Goal: Task Accomplishment & Management: Use online tool/utility

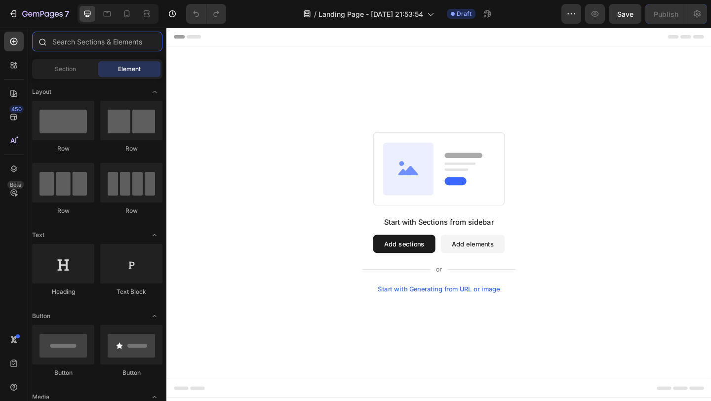
click at [120, 46] on input "text" at bounding box center [97, 42] width 130 height 20
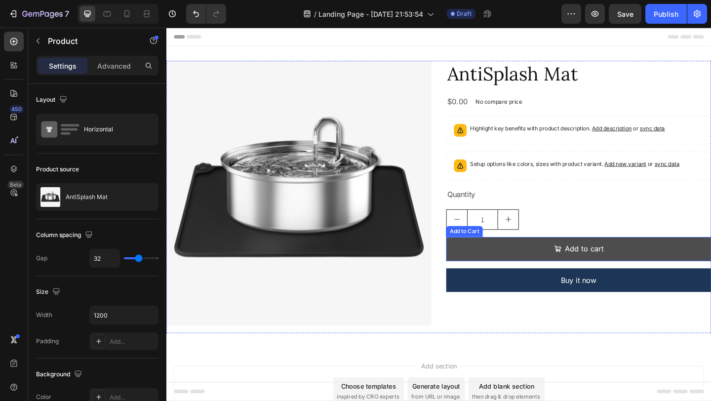
click at [525, 264] on button "Add to cart" at bounding box center [615, 268] width 288 height 26
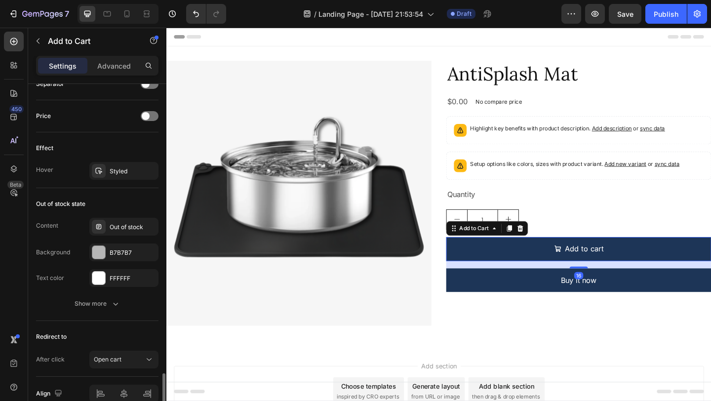
scroll to position [791, 0]
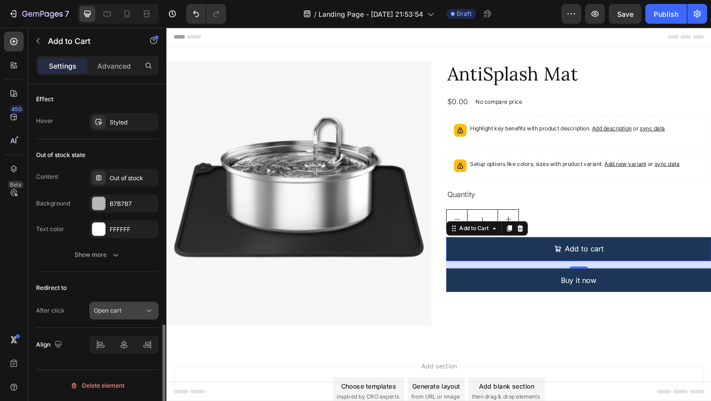
click at [133, 317] on button "Open cart" at bounding box center [123, 311] width 69 height 18
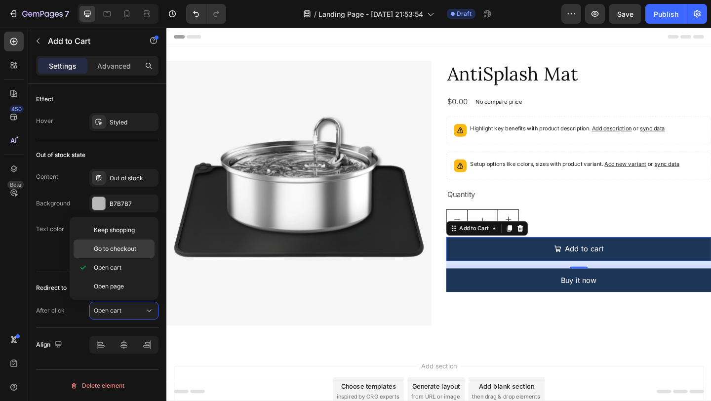
click at [110, 250] on span "Go to checkout" at bounding box center [115, 248] width 42 height 9
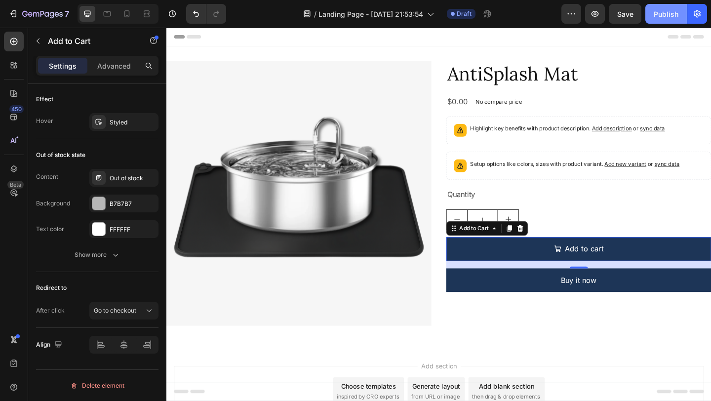
click at [666, 20] on button "Publish" at bounding box center [666, 14] width 41 height 20
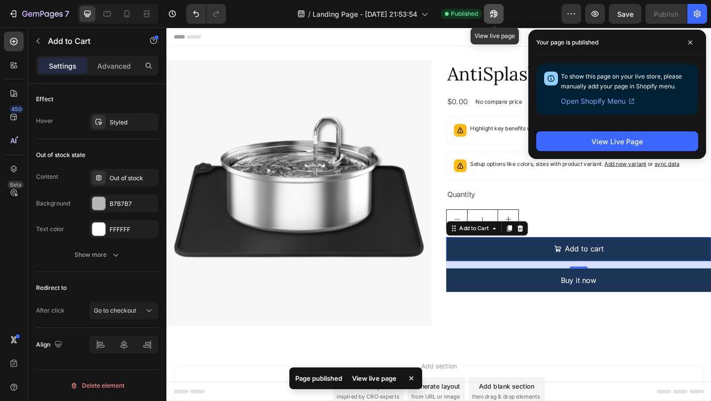
click at [493, 17] on icon "button" at bounding box center [494, 14] width 10 height 10
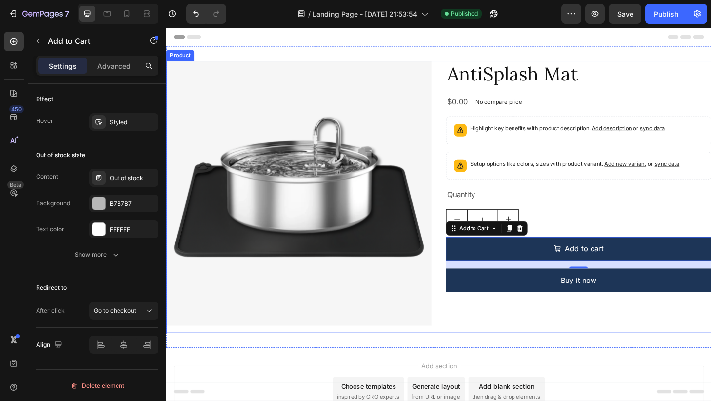
click at [461, 125] on div "Product Images AntiSplash Mat Product Title $0.00 Product Price Product Price N…" at bounding box center [462, 212] width 593 height 296
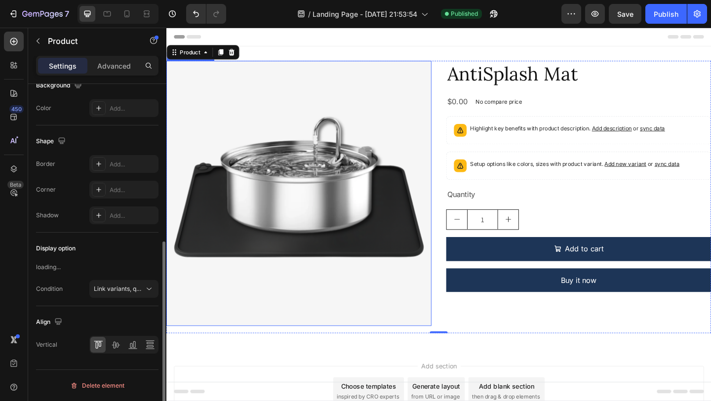
scroll to position [0, 0]
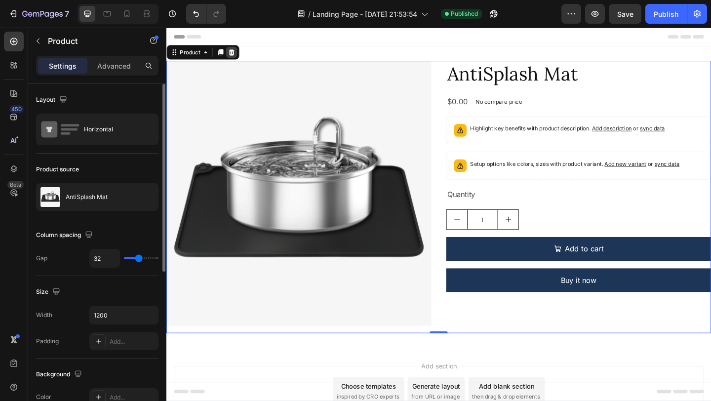
click at [239, 56] on icon at bounding box center [237, 54] width 6 height 7
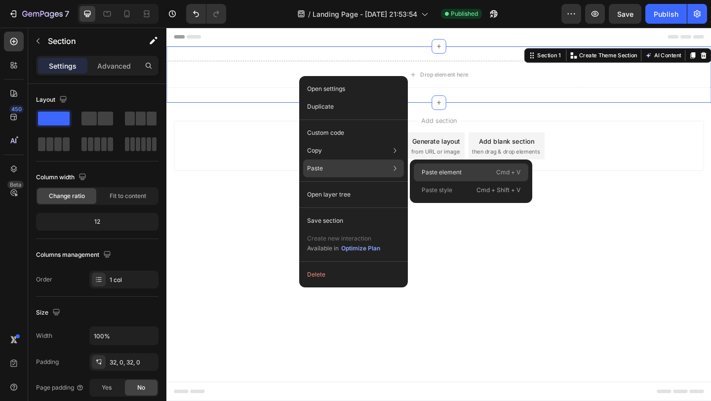
click at [477, 176] on div "Paste element Cmd + V" at bounding box center [471, 172] width 115 height 18
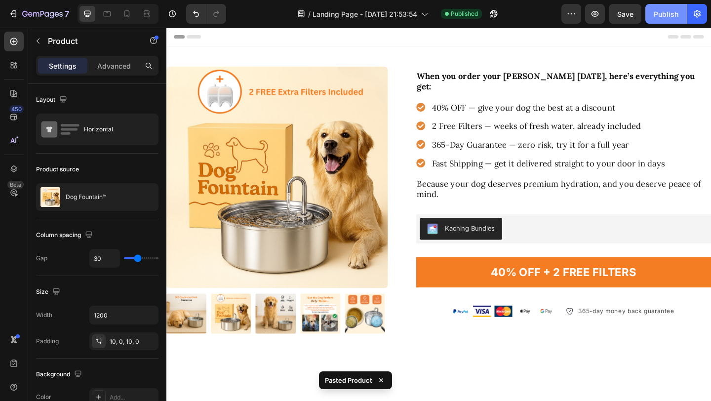
click at [667, 18] on div "Publish" at bounding box center [666, 14] width 25 height 10
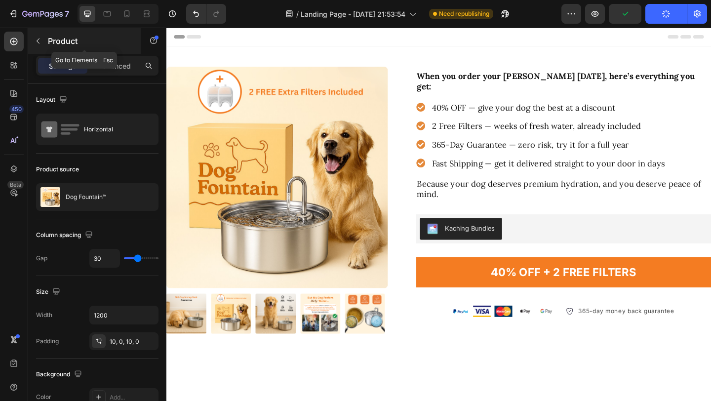
click at [33, 40] on button "button" at bounding box center [38, 41] width 16 height 16
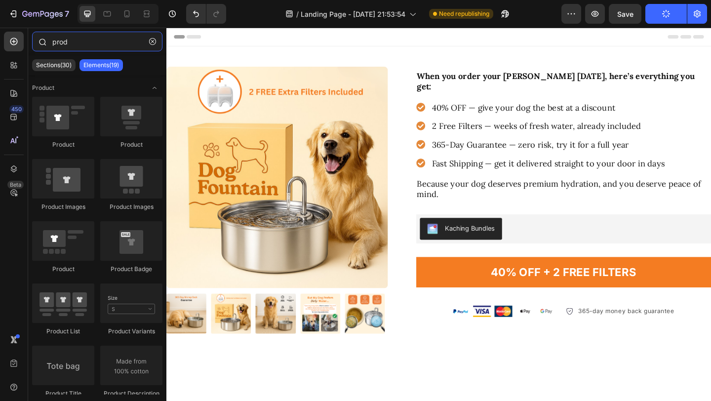
drag, startPoint x: 106, startPoint y: 45, endPoint x: 43, endPoint y: 43, distance: 62.3
click at [43, 43] on div "prod" at bounding box center [97, 44] width 138 height 24
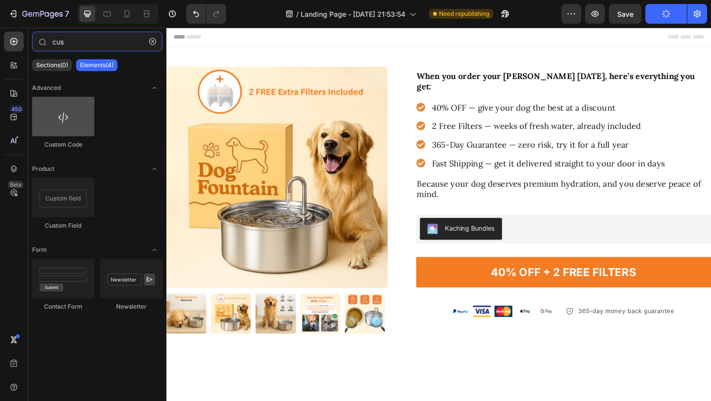
type input "cus"
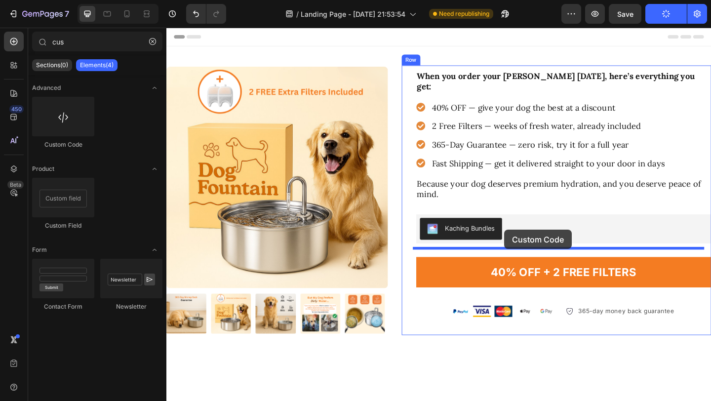
drag, startPoint x: 243, startPoint y: 136, endPoint x: 534, endPoint y: 247, distance: 311.4
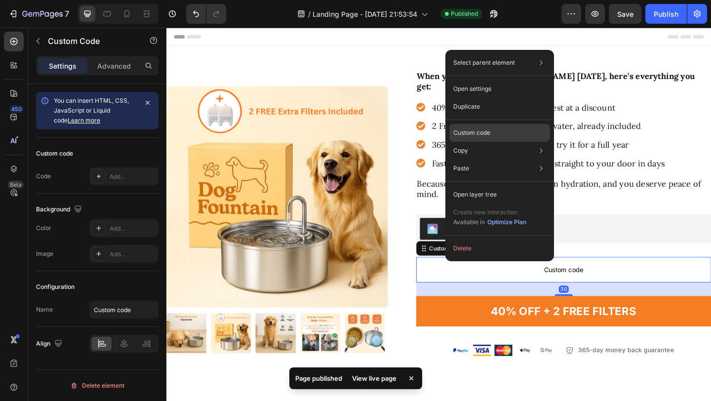
click at [480, 133] on p "Custom code" at bounding box center [471, 132] width 37 height 9
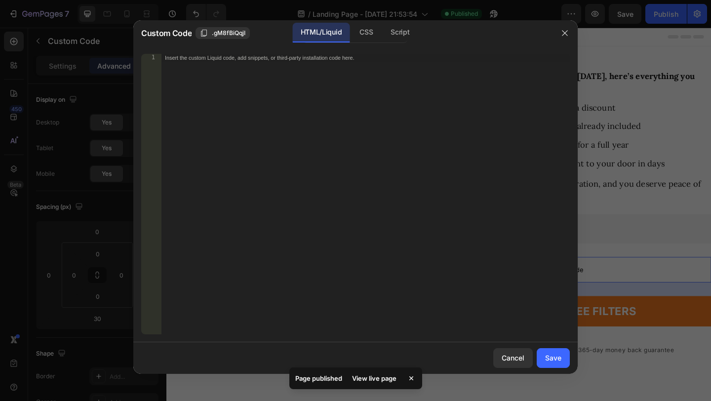
click at [355, 154] on div "Insert the custom Liquid code, add snippets, or third-party installation code h…" at bounding box center [365, 202] width 409 height 296
paste textarea "Copy element from Gempages!"
type textarea "Copy element from Gempages!"
click at [406, 188] on div "Insert the custom Liquid code, add snippets, or third-party installation code h…" at bounding box center [365, 202] width 409 height 296
paste textarea "</script>"
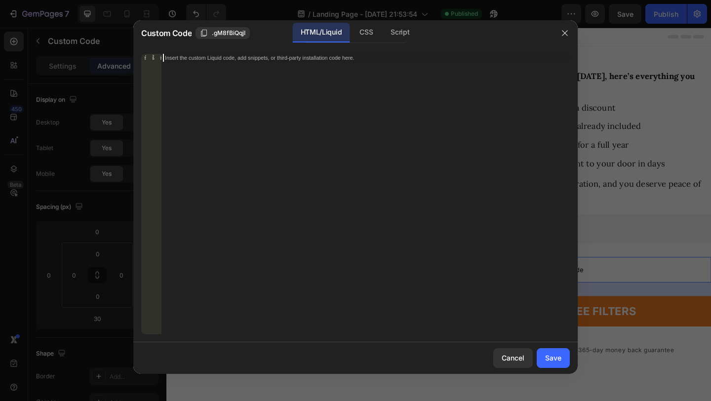
type textarea "</script>"
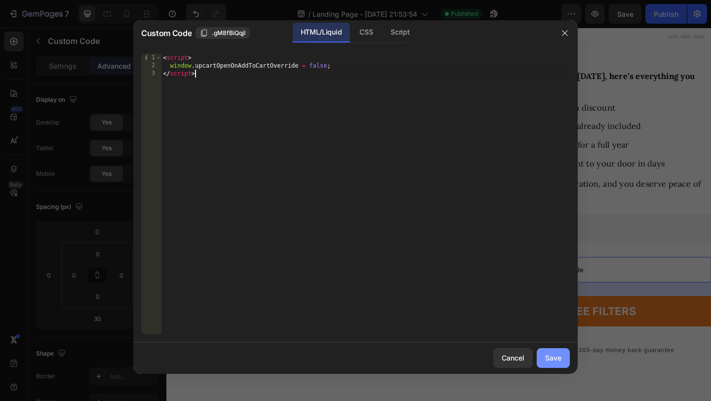
click at [558, 360] on div "Save" at bounding box center [553, 358] width 16 height 10
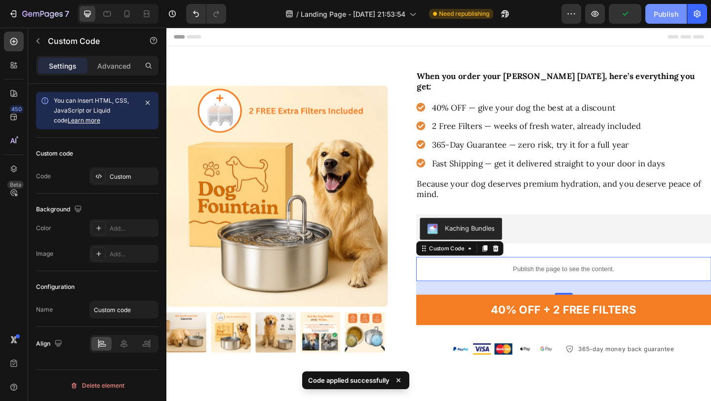
click at [669, 19] on div "Publish" at bounding box center [666, 14] width 25 height 10
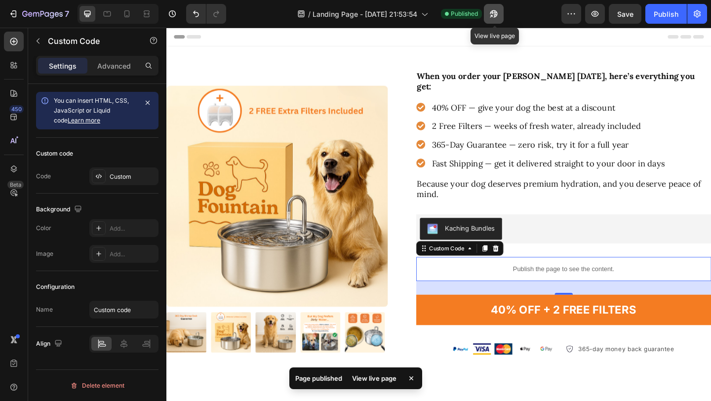
click at [501, 16] on button "button" at bounding box center [494, 14] width 20 height 20
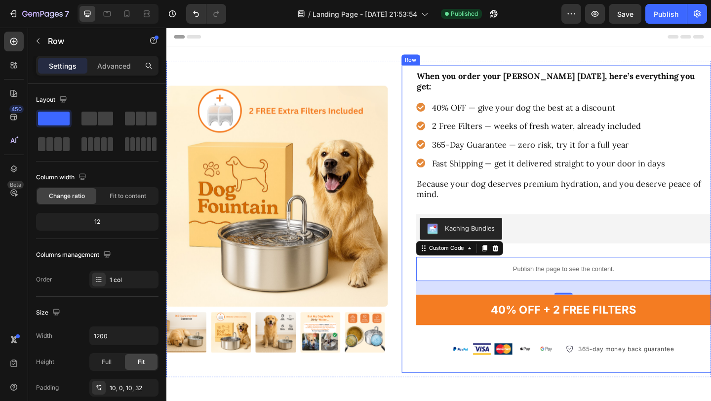
click at [422, 106] on div "When you order your [PERSON_NAME] [DATE], here’s everything you get: Text Block…" at bounding box center [590, 236] width 337 height 334
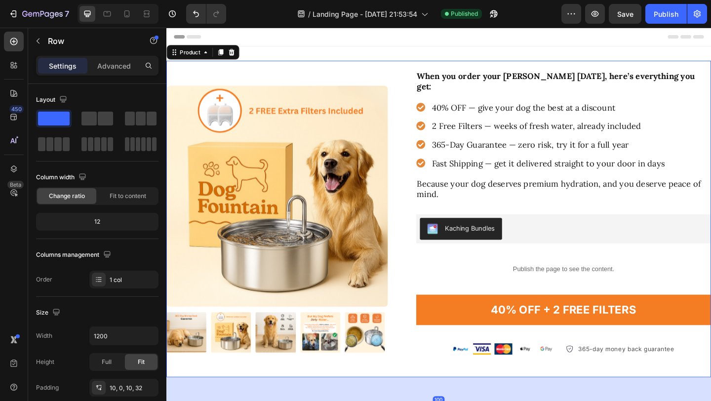
click at [414, 106] on div "Product Images When you order your [PERSON_NAME] [DATE], here’s everything you …" at bounding box center [462, 236] width 593 height 344
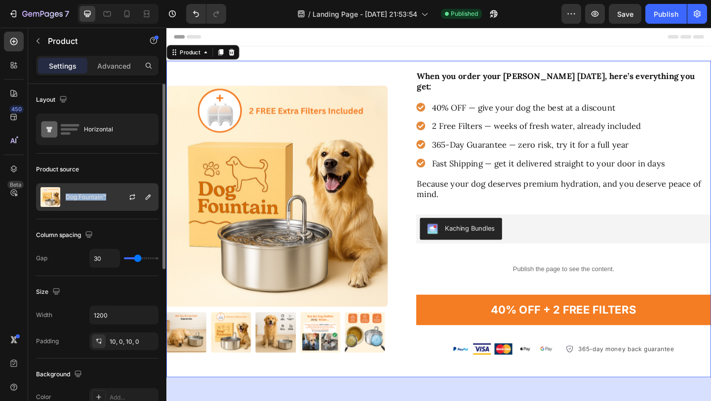
copy p "Dog Fountain™"
drag, startPoint x: 63, startPoint y: 198, endPoint x: 105, endPoint y: 196, distance: 42.5
click at [105, 196] on div "Dog Fountain™" at bounding box center [97, 197] width 122 height 28
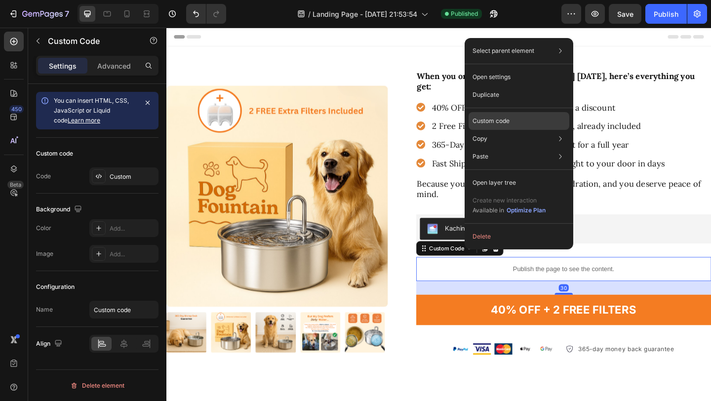
click at [499, 125] on p "Custom code" at bounding box center [491, 121] width 37 height 9
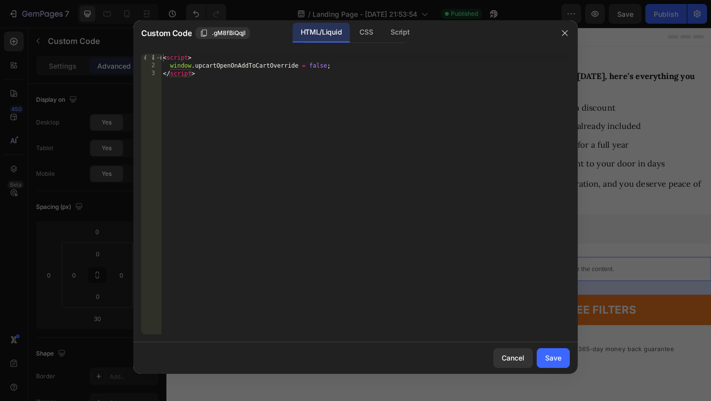
type textarea "</script>"
click at [239, 99] on div "< script > window . upcartOpenOnAddToCartOverride = false ; </ script >" at bounding box center [365, 202] width 409 height 296
paste textarea "</script>"
type textarea "</script>"
click at [557, 356] on div "Save" at bounding box center [553, 358] width 16 height 10
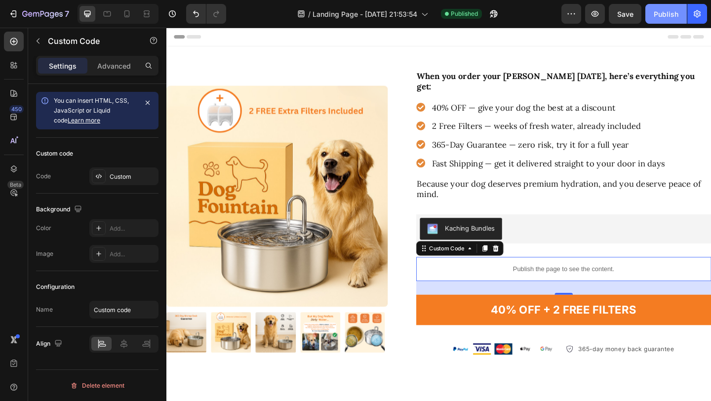
click at [672, 16] on div "Publish" at bounding box center [666, 14] width 25 height 10
click at [496, 14] on icon "button" at bounding box center [493, 13] width 7 height 7
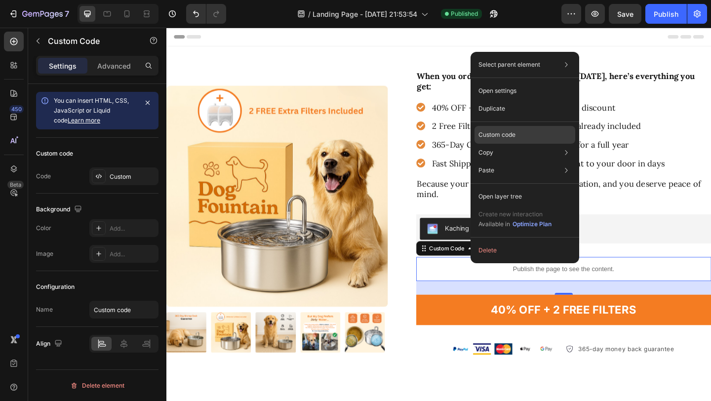
click at [502, 132] on p "Custom code" at bounding box center [497, 134] width 37 height 9
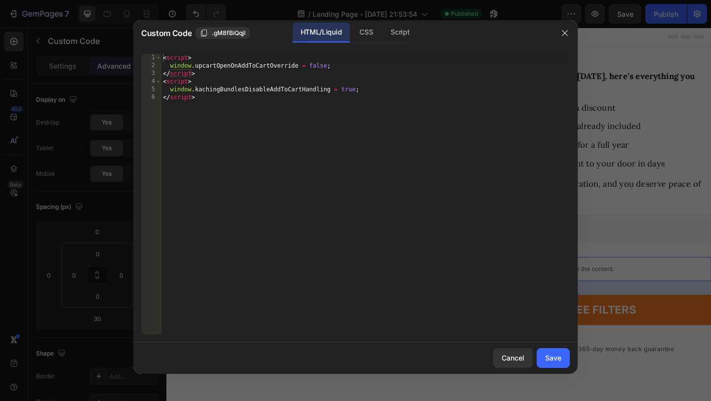
click at [284, 141] on div "< script > window . upcartOpenOnAddToCartOverride = false ; </ script > < scrip…" at bounding box center [365, 202] width 409 height 296
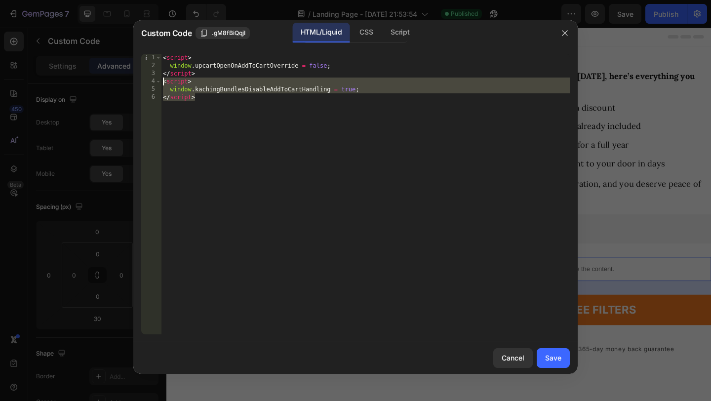
drag, startPoint x: 284, startPoint y: 141, endPoint x: 141, endPoint y: 83, distance: 154.7
click at [141, 83] on div "</script> 1 2 3 4 5 6 < script > window . upcartOpenOnAddToCartOverride = false…" at bounding box center [355, 194] width 445 height 296
type textarea "<script> window.kachingBundlesDisableAddToCartHandling = true;"
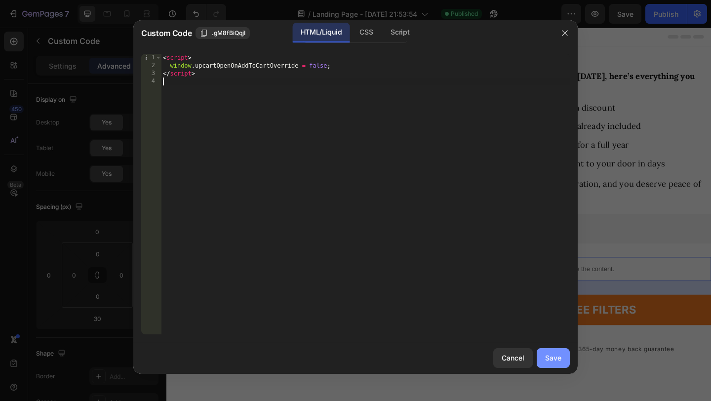
drag, startPoint x: 546, startPoint y: 355, endPoint x: 413, endPoint y: 356, distance: 132.9
click at [546, 355] on div "Save" at bounding box center [553, 358] width 16 height 10
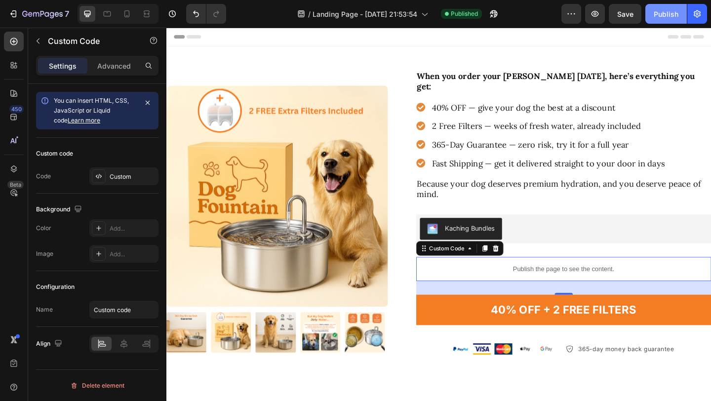
click at [657, 15] on div "Publish" at bounding box center [666, 14] width 25 height 10
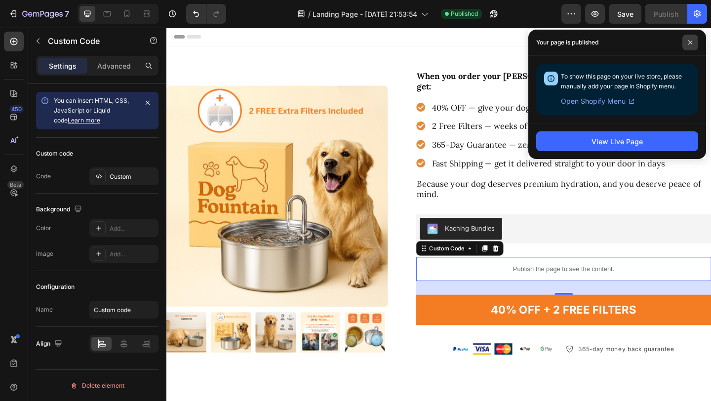
click at [692, 37] on span at bounding box center [691, 43] width 16 height 16
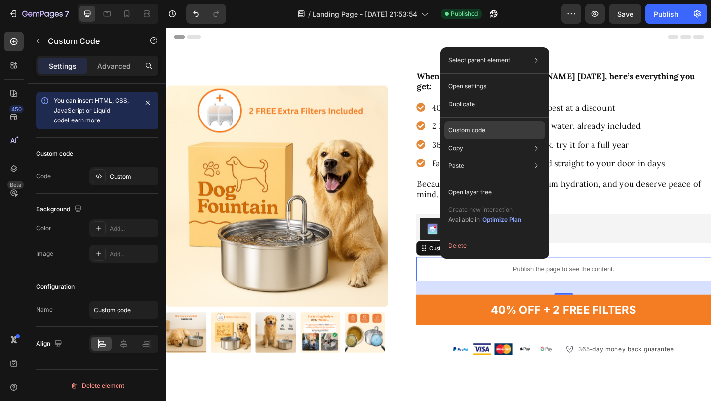
click at [491, 127] on div "Custom code" at bounding box center [495, 131] width 101 height 18
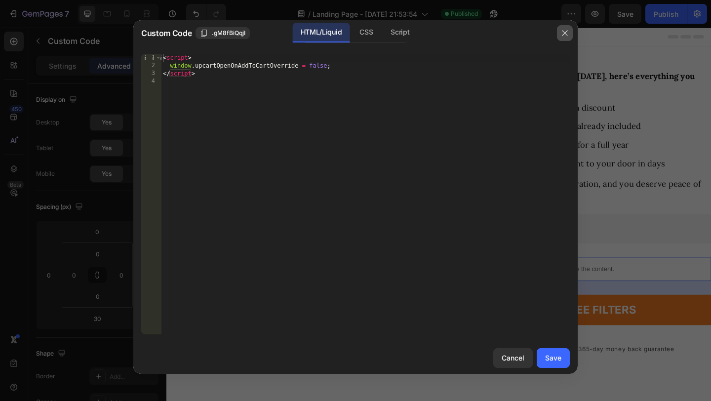
click at [558, 33] on button "button" at bounding box center [565, 33] width 16 height 16
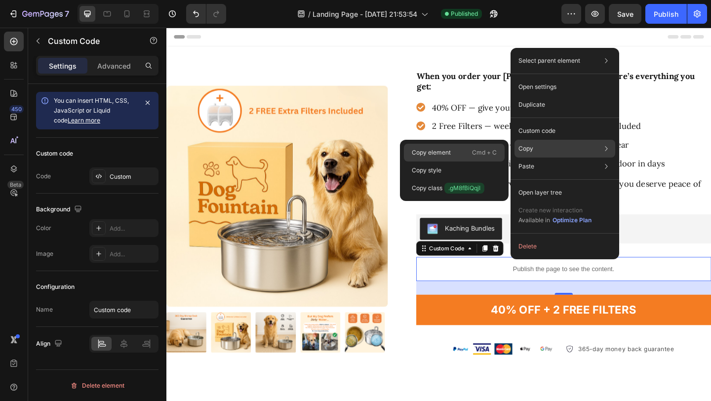
click at [420, 147] on div "Copy element Cmd + C" at bounding box center [454, 153] width 101 height 18
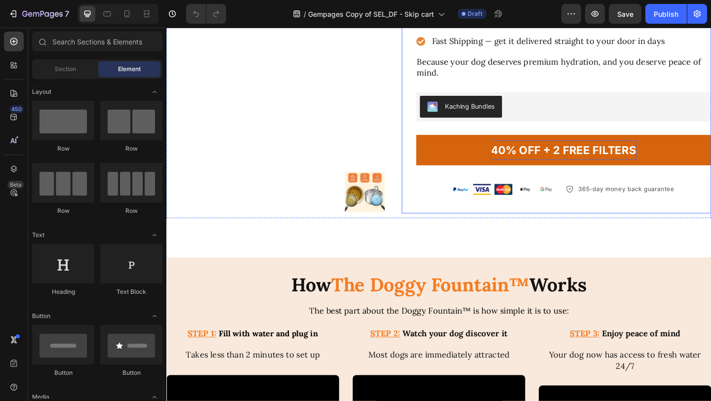
scroll to position [2513, 0]
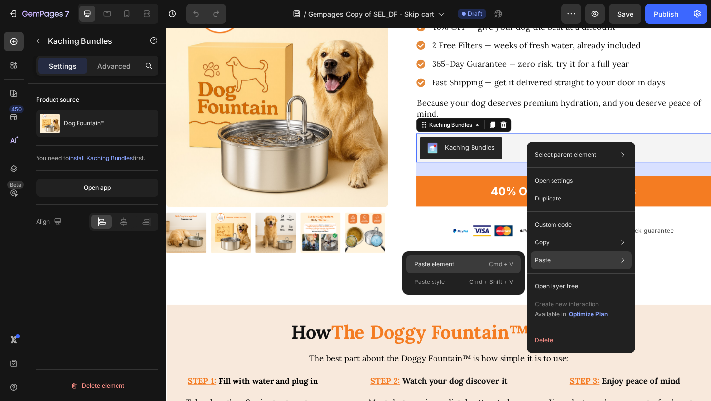
click at [433, 268] on p "Paste element" at bounding box center [434, 264] width 40 height 9
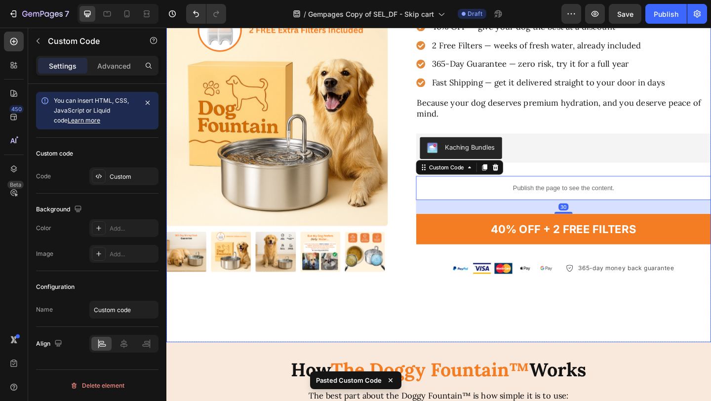
scroll to position [2530, 0]
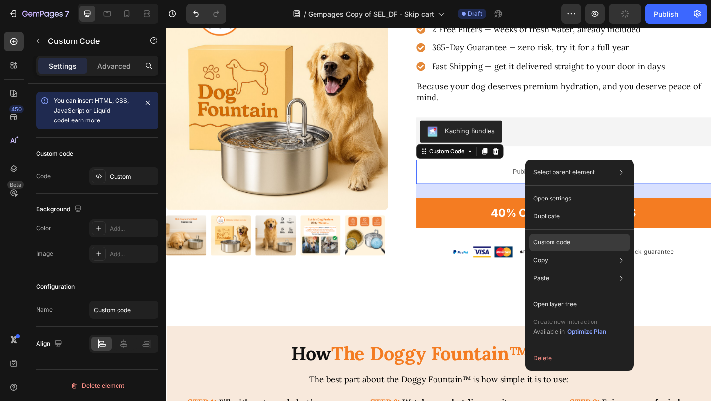
click at [570, 244] on p "Custom code" at bounding box center [551, 242] width 37 height 9
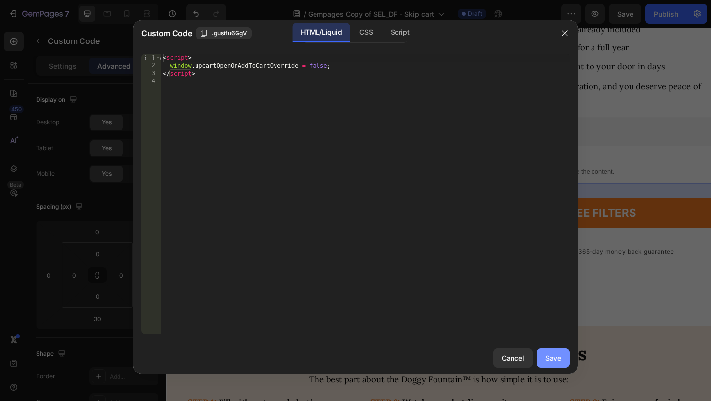
drag, startPoint x: 557, startPoint y: 358, endPoint x: 543, endPoint y: 56, distance: 302.1
click at [557, 358] on div "Save" at bounding box center [553, 358] width 16 height 10
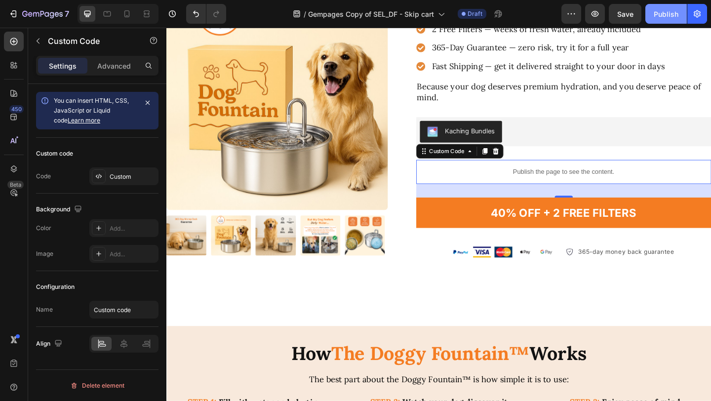
click at [667, 18] on div "Publish" at bounding box center [666, 14] width 25 height 10
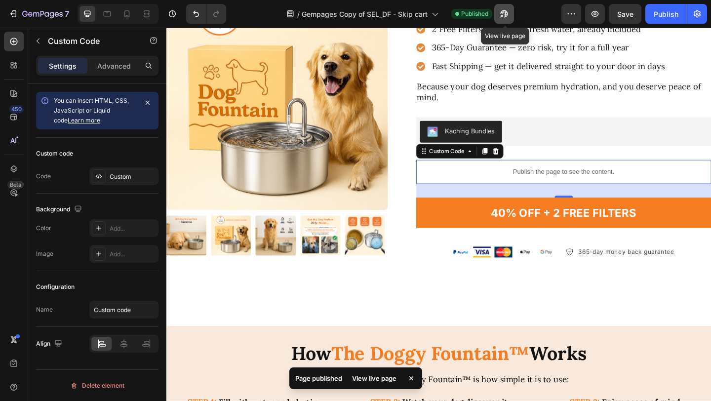
click at [501, 5] on button "button" at bounding box center [504, 14] width 20 height 20
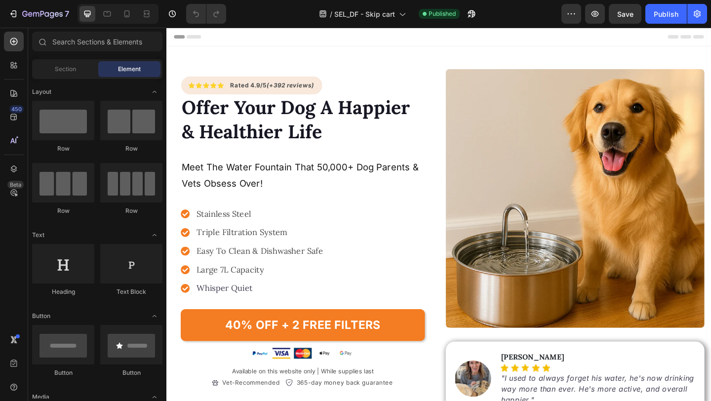
click at [462, 6] on div at bounding box center [471, 14] width 22 height 20
click at [470, 11] on icon "button" at bounding box center [471, 13] width 7 height 7
